Goal: Information Seeking & Learning: Check status

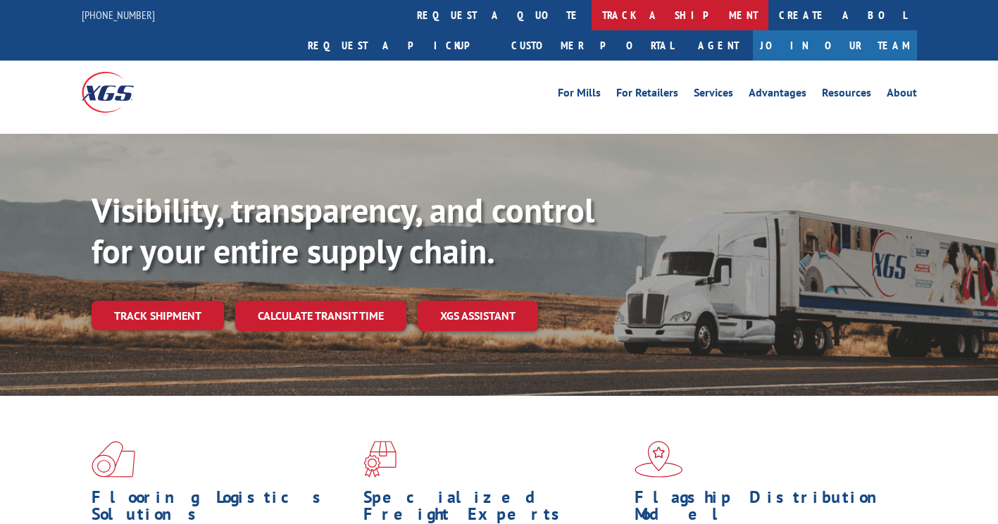
click at [592, 15] on link "track a shipment" at bounding box center [680, 15] width 177 height 30
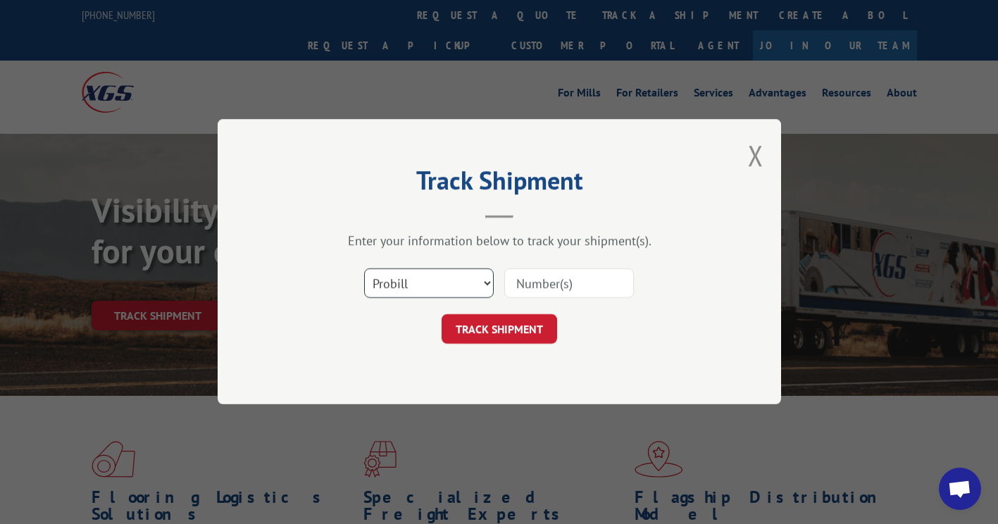
click at [418, 285] on select "Select category... Probill BOL PO" at bounding box center [429, 284] width 130 height 30
select select "po"
click at [364, 269] on select "Select category... Probill BOL PO" at bounding box center [429, 284] width 130 height 30
click at [554, 290] on input at bounding box center [569, 284] width 130 height 30
paste input "16571337"
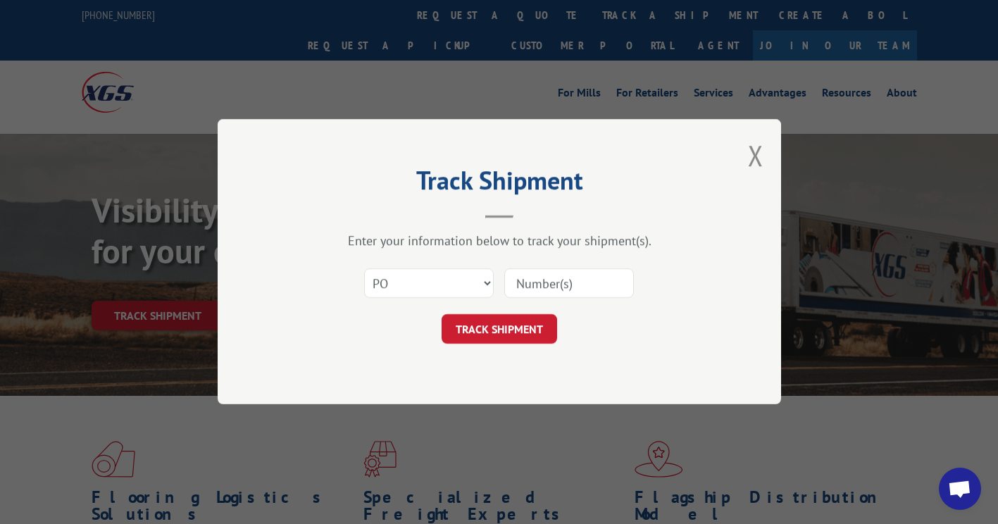
type input "16571337"
drag, startPoint x: 583, startPoint y: 279, endPoint x: 385, endPoint y: 239, distance: 202.0
click at [385, 239] on div "Enter your information below to track your shipment(s). Select category... Prob…" at bounding box center [499, 288] width 423 height 111
click at [376, 280] on select "Select category... Probill BOL PO" at bounding box center [429, 284] width 130 height 30
select select "probill"
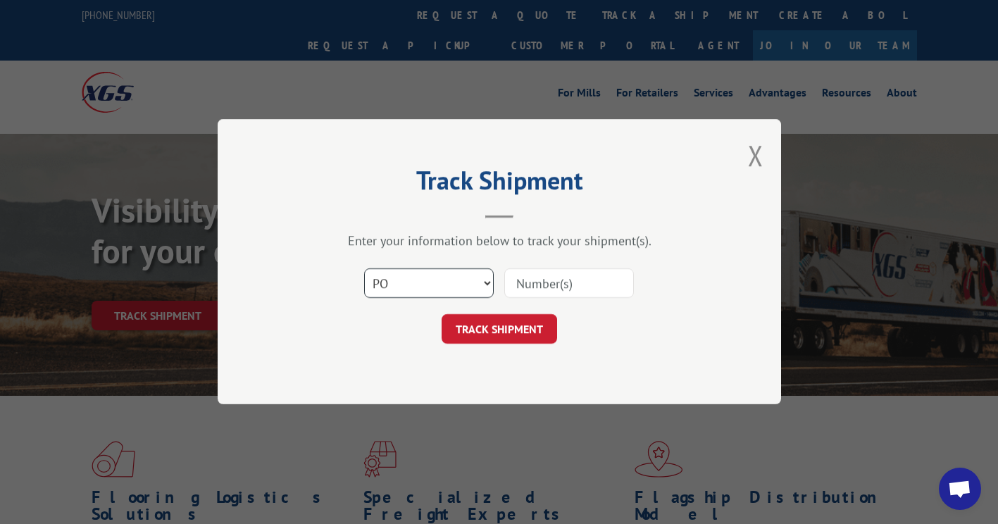
click at [364, 269] on select "Select category... Probill BOL PO" at bounding box center [429, 284] width 130 height 30
click at [561, 288] on input at bounding box center [569, 284] width 130 height 30
paste input "16571337"
type input "16571337"
click at [513, 330] on button "TRACK SHIPMENT" at bounding box center [500, 330] width 116 height 30
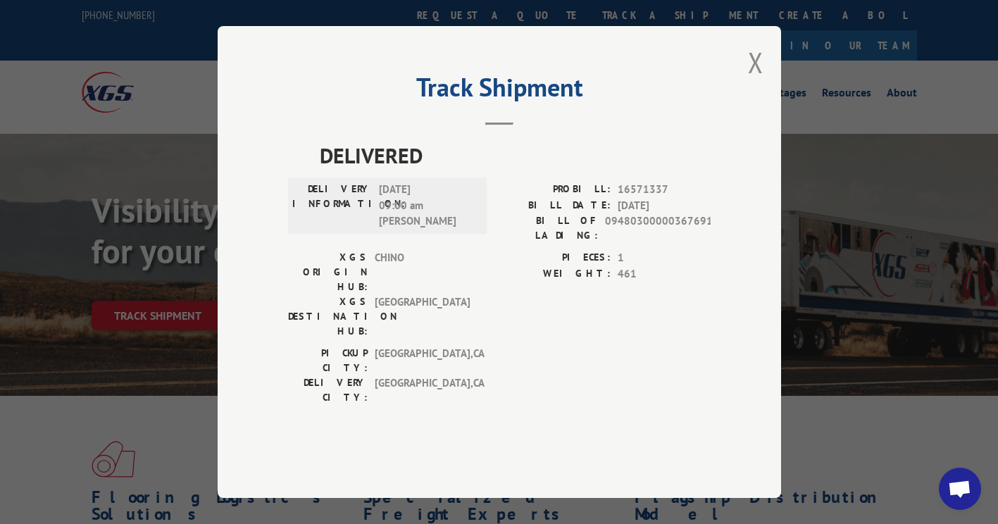
click at [654, 318] on div "PIECES: 1 WEIGHT: 461" at bounding box center [604, 298] width 211 height 96
click at [753, 81] on button "Close modal" at bounding box center [755, 62] width 15 height 37
